Goal: Task Accomplishment & Management: Manage account settings

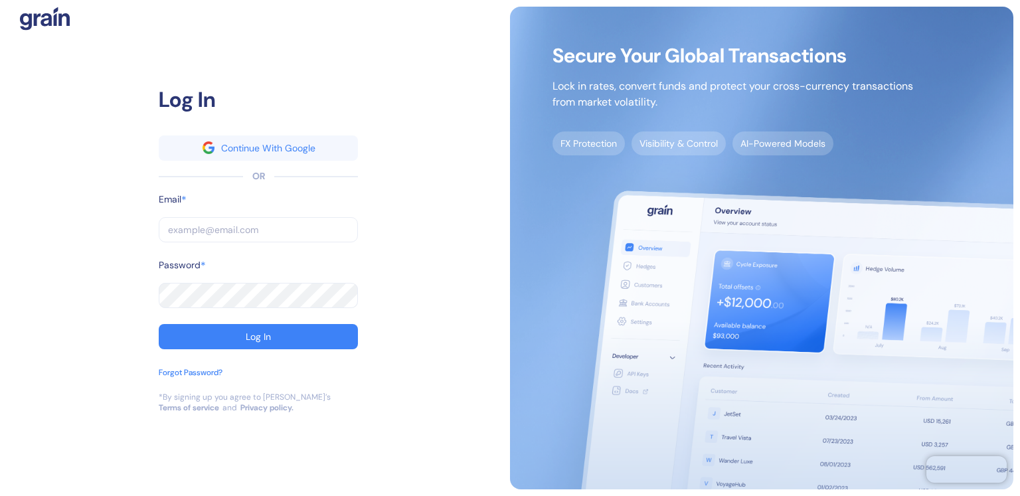
click at [247, 229] on input "text" at bounding box center [258, 229] width 199 height 25
type input "A"
type input "AL"
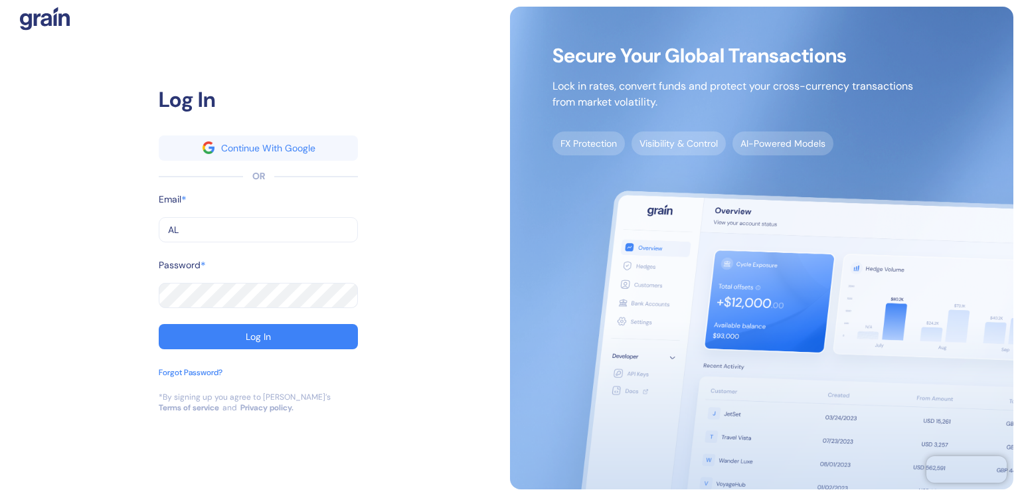
type input "ALE"
type input "[PERSON_NAME]"
type input "[PERSON_NAME][EMAIL_ADDRESS][DOMAIN_NAME]"
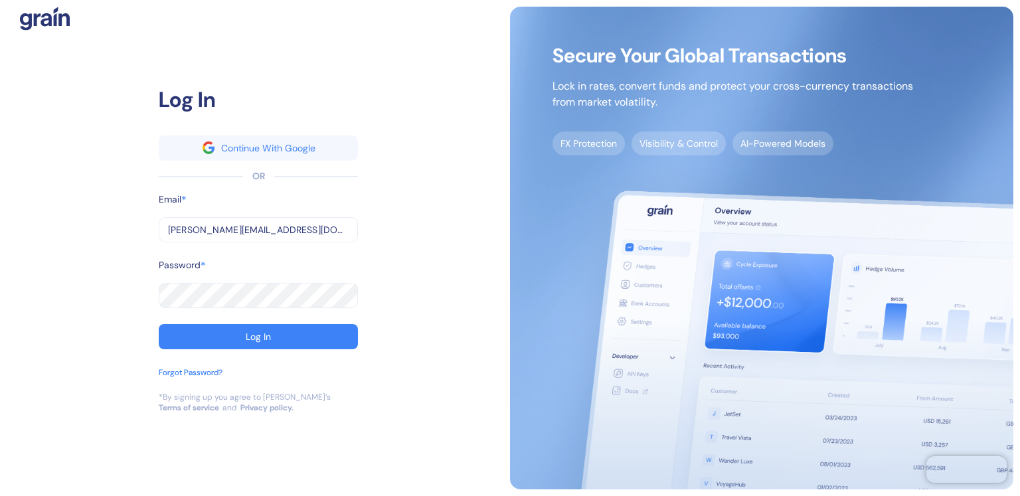
type input "[PERSON_NAME][EMAIL_ADDRESS][DOMAIN_NAME]"
click at [231, 343] on button "Log In" at bounding box center [258, 336] width 199 height 25
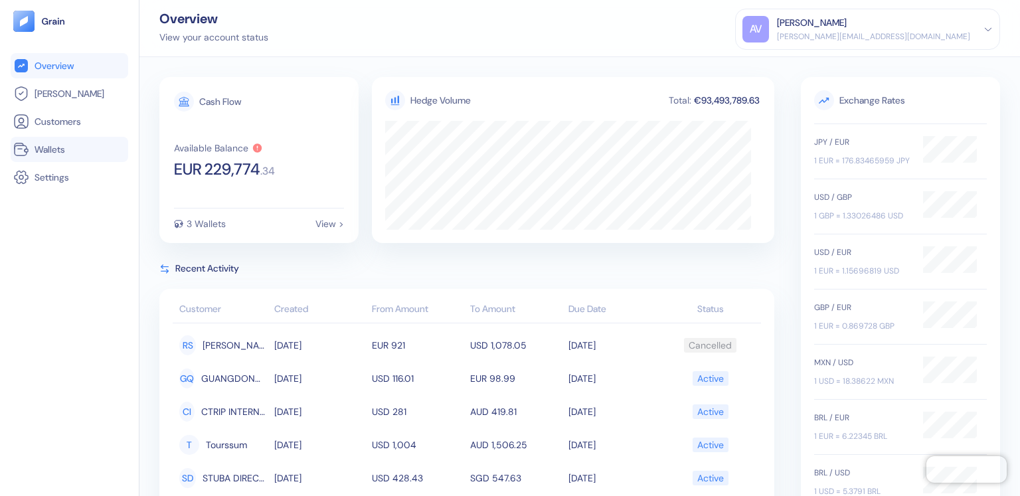
click at [65, 152] on span "Wallets" at bounding box center [50, 149] width 31 height 13
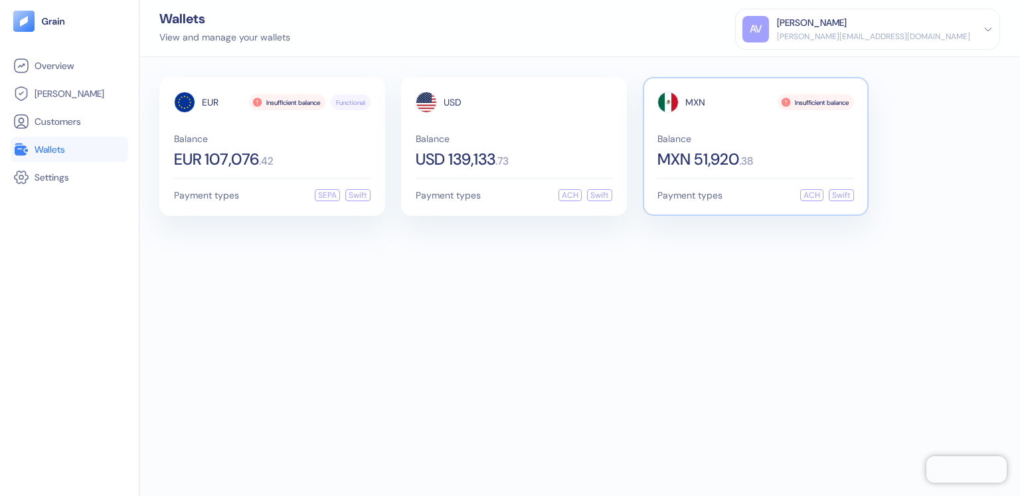
click at [727, 133] on div "MXN Insufficient balance Balance MXN 51,920 . 38" at bounding box center [756, 130] width 197 height 76
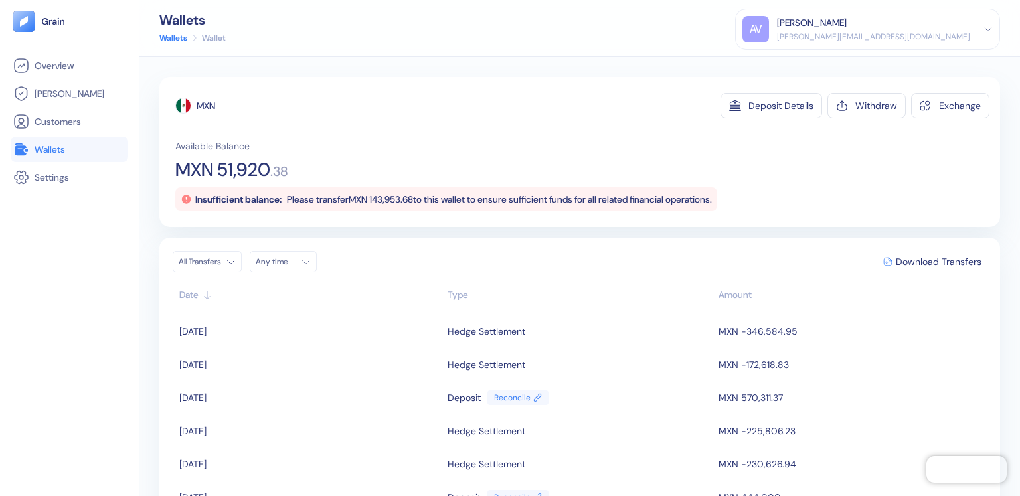
click at [227, 261] on html "Pingdom Check: App Online Overview [PERSON_NAME] Customers Wallets Settings Wal…" at bounding box center [510, 248] width 1020 height 496
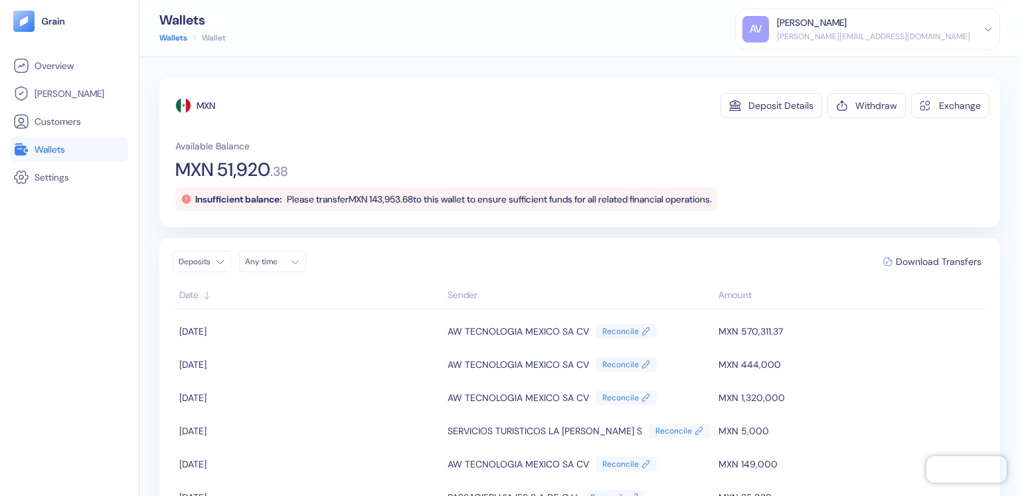
click at [978, 30] on div "AV [PERSON_NAME] [PERSON_NAME][EMAIL_ADDRESS][DOMAIN_NAME]" at bounding box center [868, 29] width 250 height 27
click at [796, 70] on div "Sign Out" at bounding box center [778, 66] width 37 height 14
